Goal: Check status: Check status

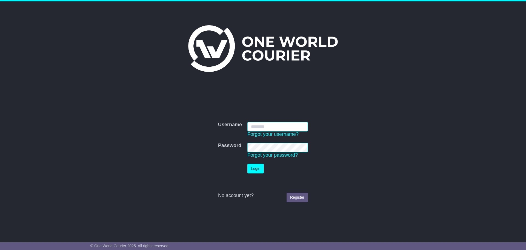
type input "**********"
click at [255, 169] on button "Login" at bounding box center [256, 169] width 16 height 10
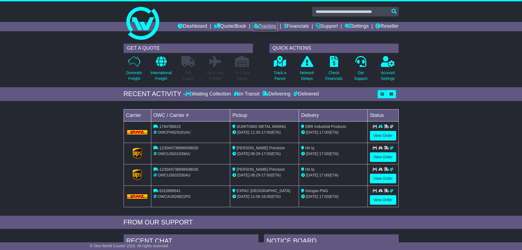
click at [263, 27] on link "Tracking" at bounding box center [265, 26] width 24 height 9
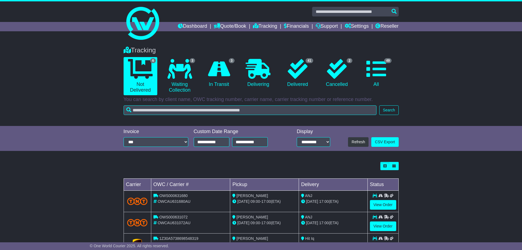
click at [182, 78] on icon at bounding box center [180, 69] width 25 height 20
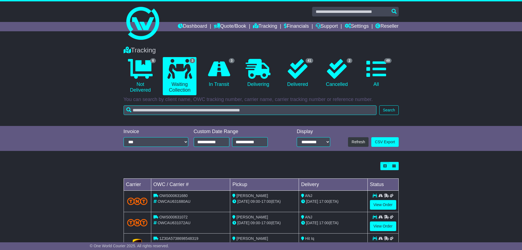
scroll to position [24, 0]
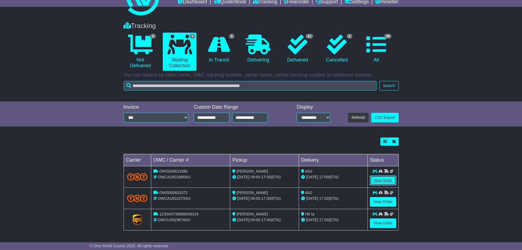
click at [387, 181] on link "View Order" at bounding box center [383, 180] width 26 height 10
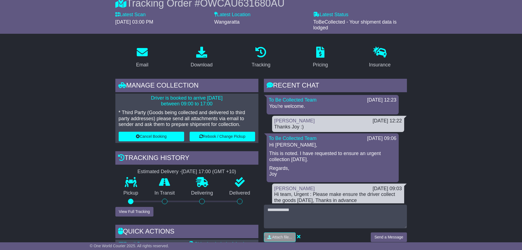
scroll to position [55, 0]
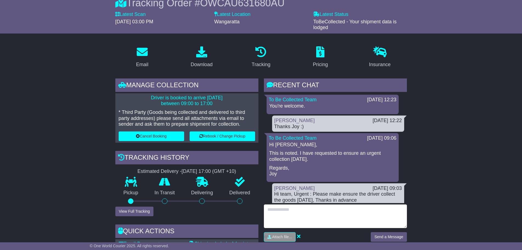
click at [302, 210] on textarea at bounding box center [335, 216] width 143 height 24
drag, startPoint x: 291, startPoint y: 216, endPoint x: 268, endPoint y: 209, distance: 24.0
click at [268, 209] on textarea "**********" at bounding box center [335, 216] width 143 height 24
type textarea "**********"
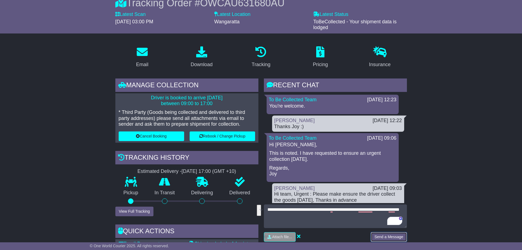
click at [384, 237] on button "Send a Message" at bounding box center [389, 237] width 36 height 10
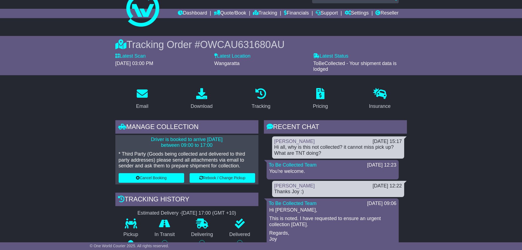
scroll to position [0, 0]
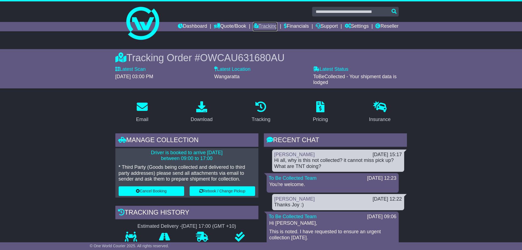
click at [263, 24] on link "Tracking" at bounding box center [265, 26] width 24 height 9
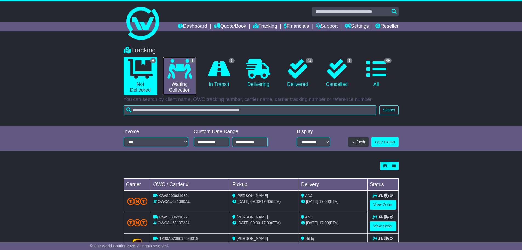
click at [188, 73] on icon at bounding box center [180, 69] width 25 height 20
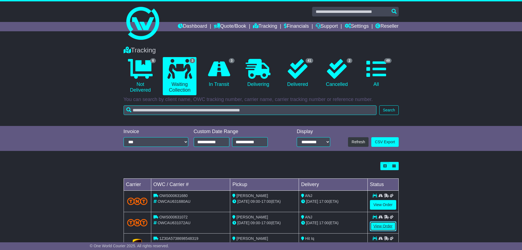
click at [380, 224] on link "View Order" at bounding box center [383, 226] width 26 height 10
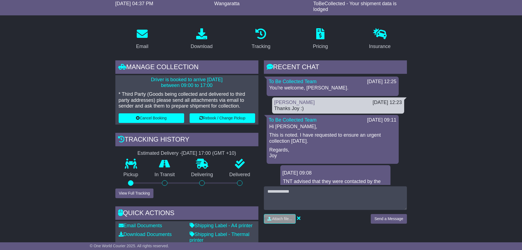
scroll to position [82, 0]
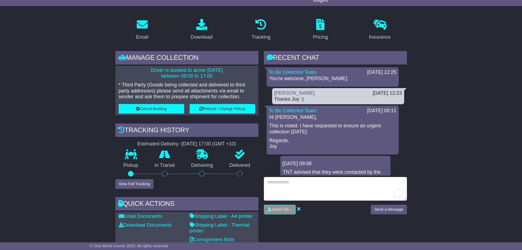
paste textarea "**********"
type textarea "**********"
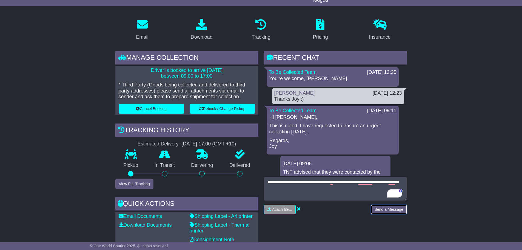
click at [389, 208] on button "Send a Message" at bounding box center [389, 210] width 36 height 10
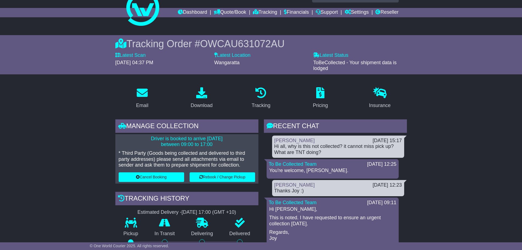
scroll to position [0, 0]
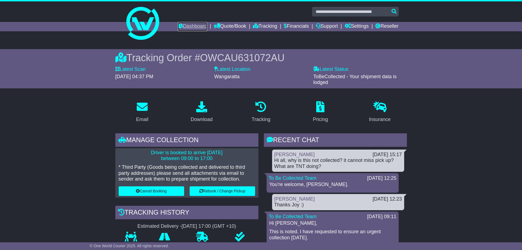
click at [189, 25] on link "Dashboard" at bounding box center [192, 26] width 29 height 9
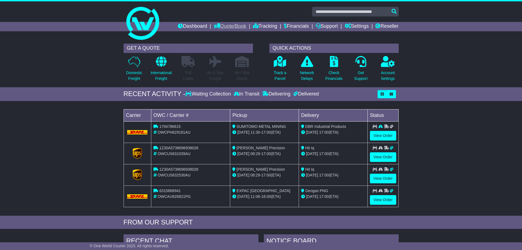
click at [230, 26] on link "Quote/Book" at bounding box center [230, 26] width 32 height 9
click at [451, 132] on div "Loading... No bookings found Carrier OWC / Carrier # Pickup Delivery Status 179…" at bounding box center [261, 160] width 522 height 112
click at [260, 27] on link "Tracking" at bounding box center [265, 26] width 24 height 9
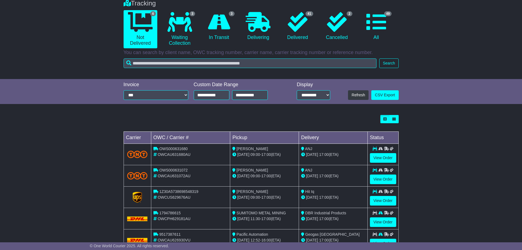
scroll to position [34, 0]
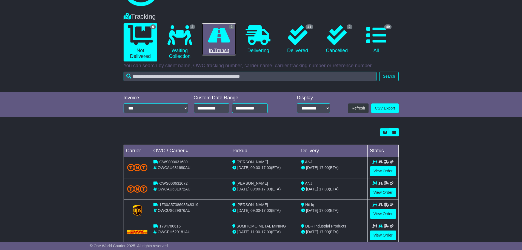
click at [219, 45] on link "3 In Transit" at bounding box center [219, 39] width 34 height 32
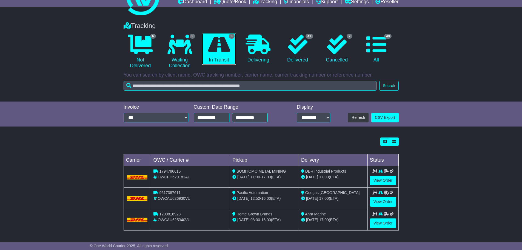
scroll to position [0, 0]
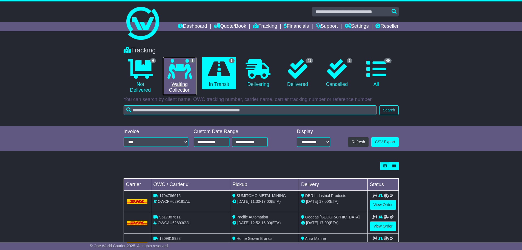
click at [187, 72] on icon at bounding box center [180, 69] width 25 height 20
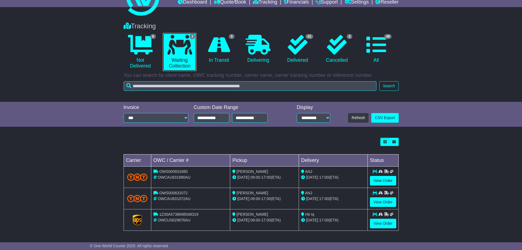
scroll to position [24, 0]
click at [386, 180] on link "View Order" at bounding box center [383, 180] width 26 height 10
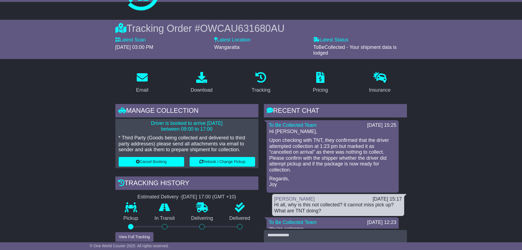
scroll to position [82, 0]
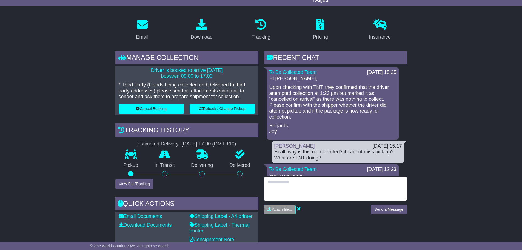
click at [297, 182] on textarea at bounding box center [335, 189] width 143 height 24
drag, startPoint x: 293, startPoint y: 189, endPoint x: 278, endPoint y: 182, distance: 16.2
type textarea "**********"
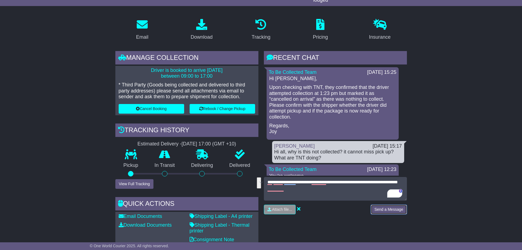
click at [390, 212] on button "Send a Message" at bounding box center [389, 210] width 36 height 10
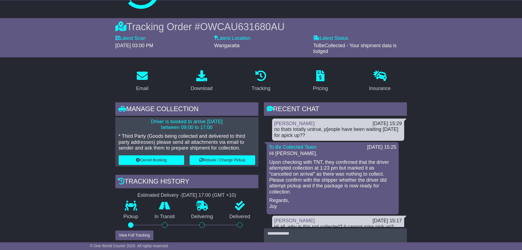
scroll to position [0, 0]
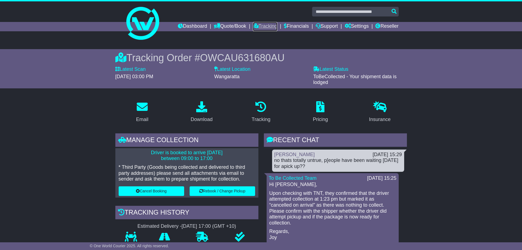
click at [261, 25] on link "Tracking" at bounding box center [265, 26] width 24 height 9
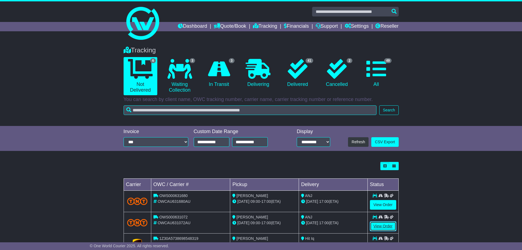
click at [387, 225] on link "View Order" at bounding box center [383, 226] width 26 height 10
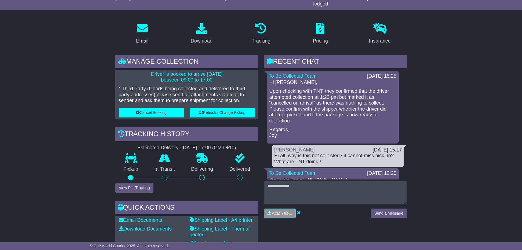
scroll to position [82, 0]
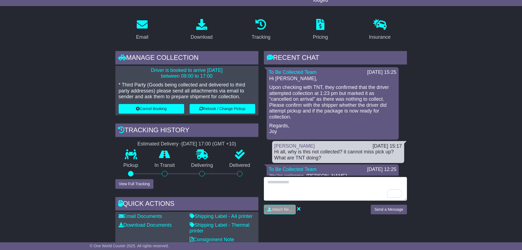
paste textarea "**********"
type textarea "**********"
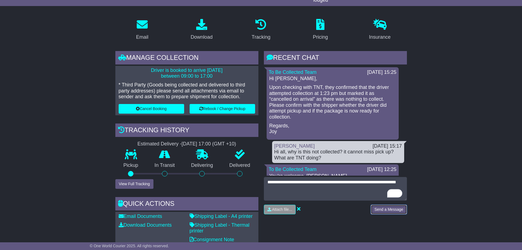
click at [388, 210] on button "Send a Message" at bounding box center [389, 210] width 36 height 10
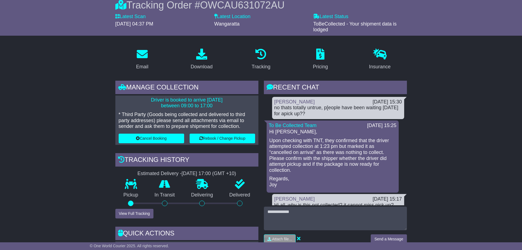
scroll to position [0, 0]
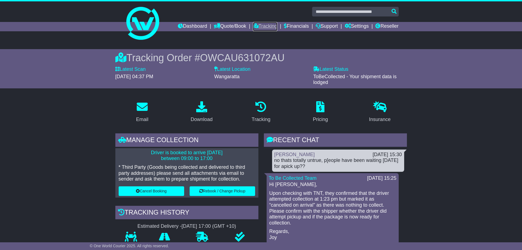
click at [264, 25] on link "Tracking" at bounding box center [265, 26] width 24 height 9
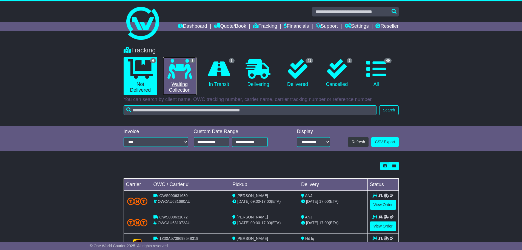
click at [190, 78] on icon at bounding box center [180, 69] width 25 height 20
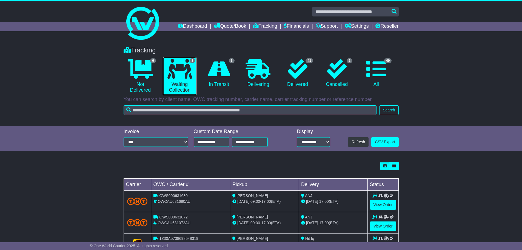
scroll to position [24, 0]
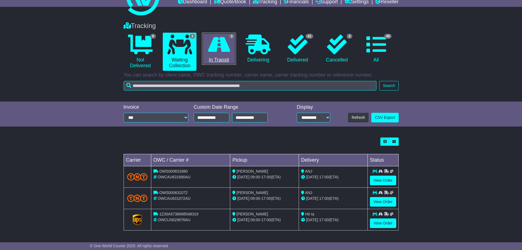
click at [215, 50] on icon at bounding box center [219, 45] width 22 height 20
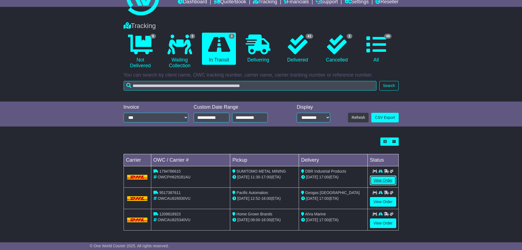
click at [385, 180] on link "View Order" at bounding box center [383, 180] width 26 height 10
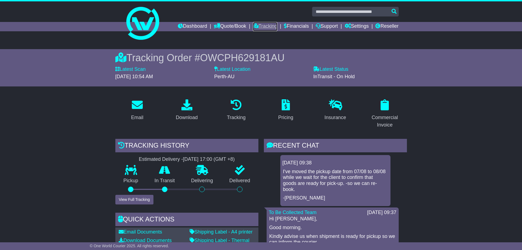
click at [256, 29] on link "Tracking" at bounding box center [265, 26] width 24 height 9
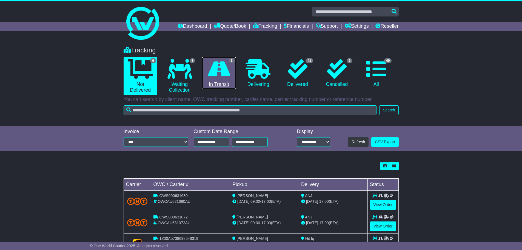
click at [231, 69] on link "3 In Transit" at bounding box center [219, 73] width 34 height 32
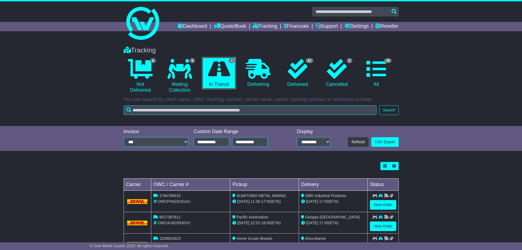
scroll to position [24, 0]
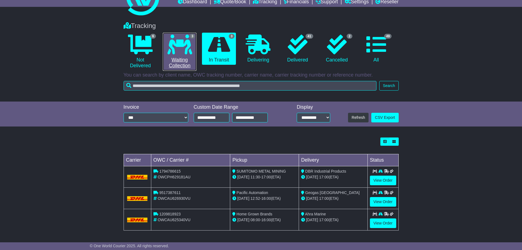
click at [183, 55] on link "3 Waiting Collection" at bounding box center [180, 52] width 34 height 38
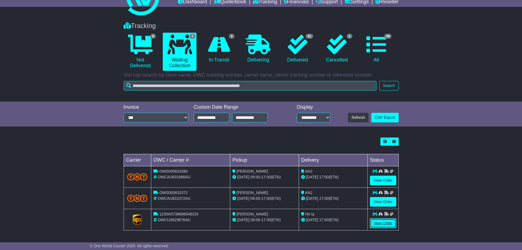
click at [383, 222] on link "View Order" at bounding box center [383, 223] width 26 height 10
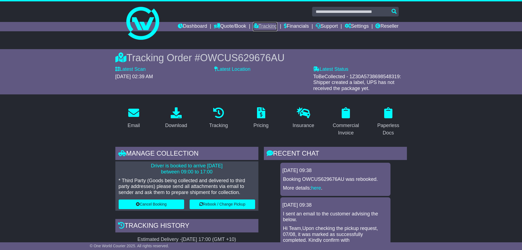
click at [259, 26] on link "Tracking" at bounding box center [265, 26] width 24 height 9
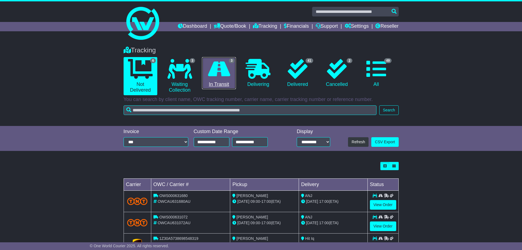
click at [219, 69] on icon at bounding box center [219, 69] width 22 height 20
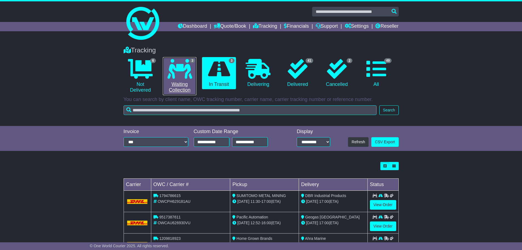
click at [188, 77] on icon at bounding box center [180, 69] width 25 height 20
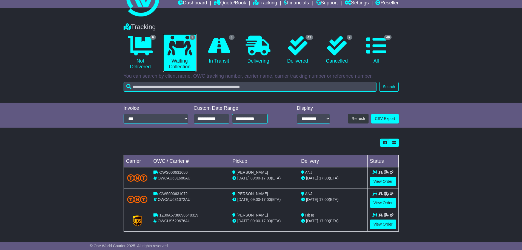
scroll to position [24, 0]
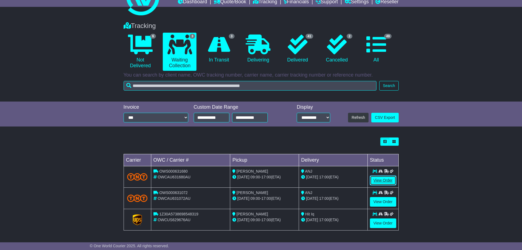
click at [389, 179] on link "View Order" at bounding box center [383, 180] width 26 height 10
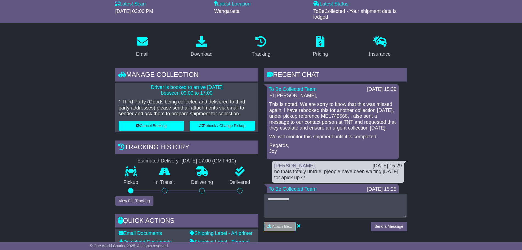
scroll to position [82, 0]
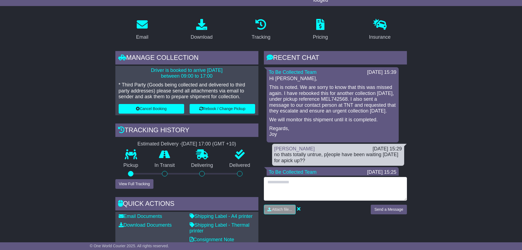
click at [290, 181] on textarea at bounding box center [335, 189] width 143 height 24
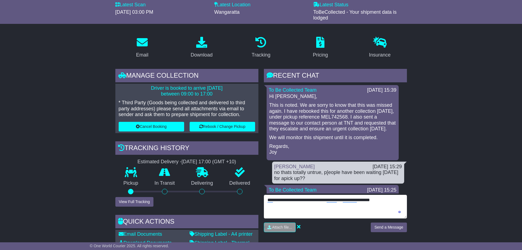
scroll to position [55, 0]
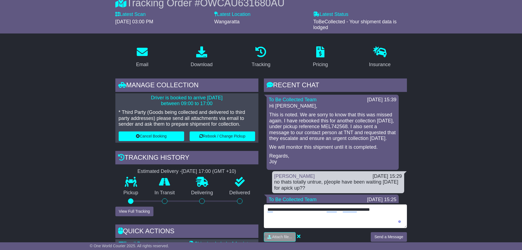
type textarea "**********"
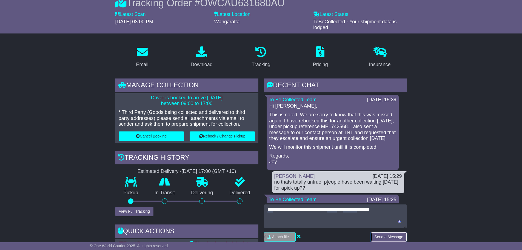
click at [386, 235] on button "Send a Message" at bounding box center [389, 237] width 36 height 10
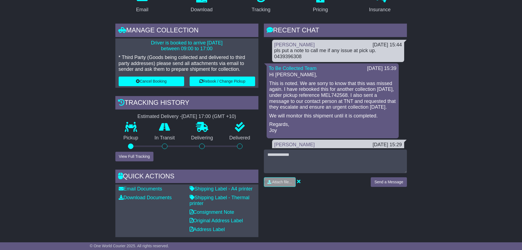
scroll to position [0, 0]
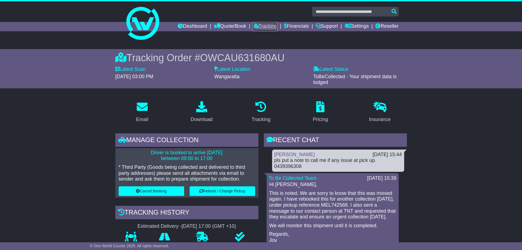
click at [266, 28] on link "Tracking" at bounding box center [265, 26] width 24 height 9
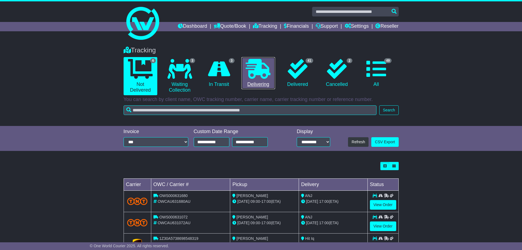
click at [263, 75] on icon at bounding box center [258, 69] width 25 height 20
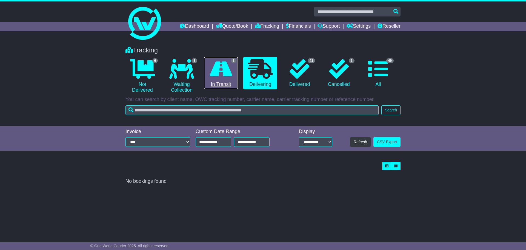
click at [218, 73] on icon at bounding box center [221, 69] width 22 height 20
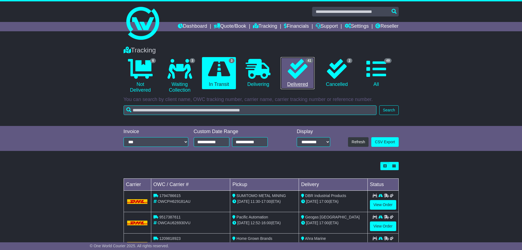
click at [295, 77] on icon at bounding box center [298, 69] width 20 height 20
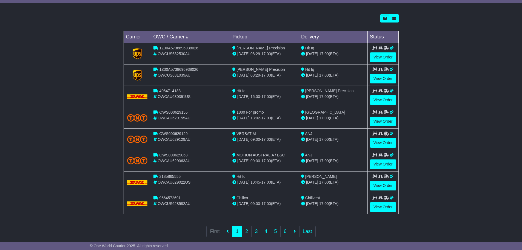
scroll to position [156, 0]
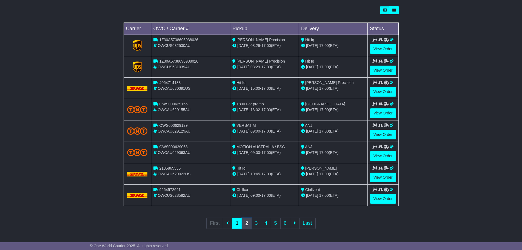
click at [245, 223] on link "2" at bounding box center [247, 222] width 10 height 11
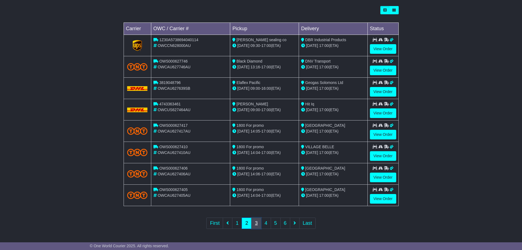
click at [256, 222] on link "3" at bounding box center [256, 222] width 10 height 11
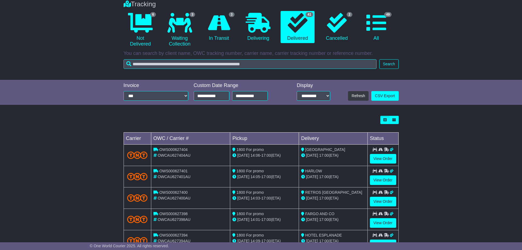
scroll to position [0, 0]
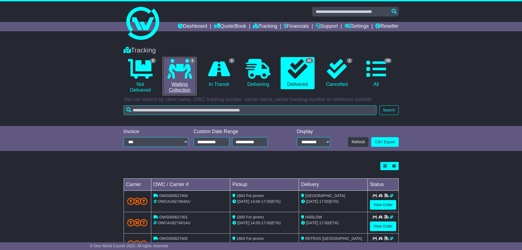
click at [189, 77] on icon at bounding box center [180, 69] width 25 height 20
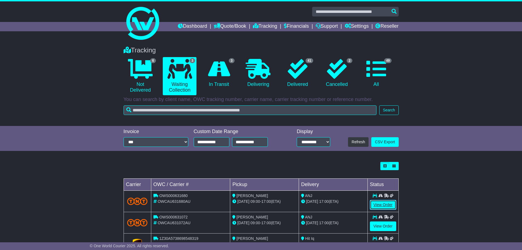
click at [390, 206] on link "View Order" at bounding box center [383, 205] width 26 height 10
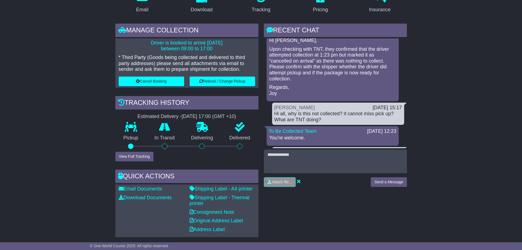
scroll to position [192, 0]
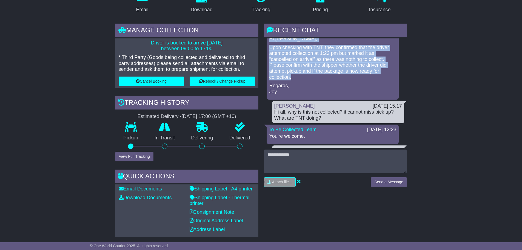
drag, startPoint x: 270, startPoint y: 44, endPoint x: 379, endPoint y: 81, distance: 115.8
click at [379, 81] on div "Hi Paul, Upon checking with TNT, they confirmed that the driver attempted colle…" at bounding box center [333, 65] width 128 height 59
copy div "Hi Paul, Upon checking with TNT, they confirmed that the driver attempted colle…"
